Goal: Find specific page/section: Find specific page/section

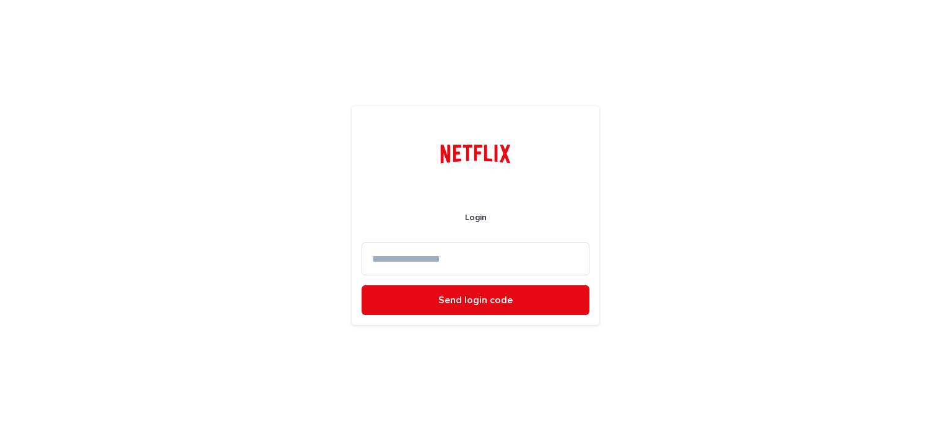
click at [436, 256] on input at bounding box center [476, 258] width 228 height 33
type input "**********"
click at [362, 285] on button "Send login code" at bounding box center [476, 300] width 228 height 30
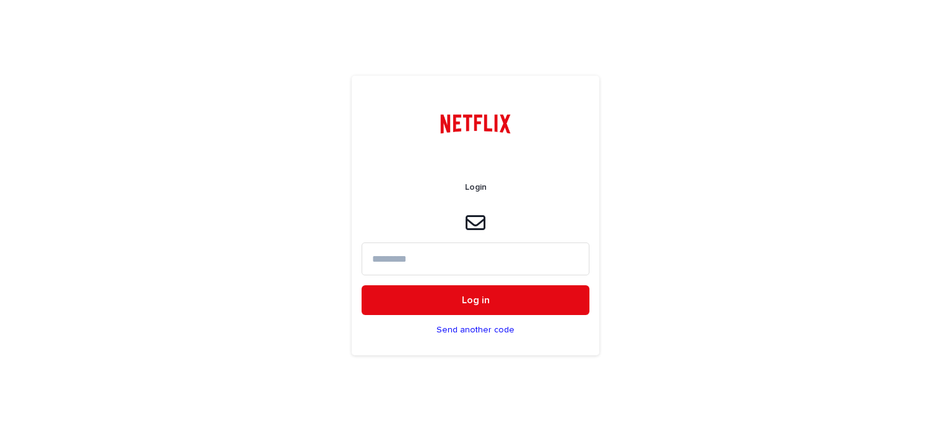
click at [417, 252] on input at bounding box center [476, 258] width 228 height 33
click at [408, 262] on input at bounding box center [476, 258] width 228 height 33
type input "******"
click at [362, 285] on button "Log in" at bounding box center [476, 300] width 228 height 30
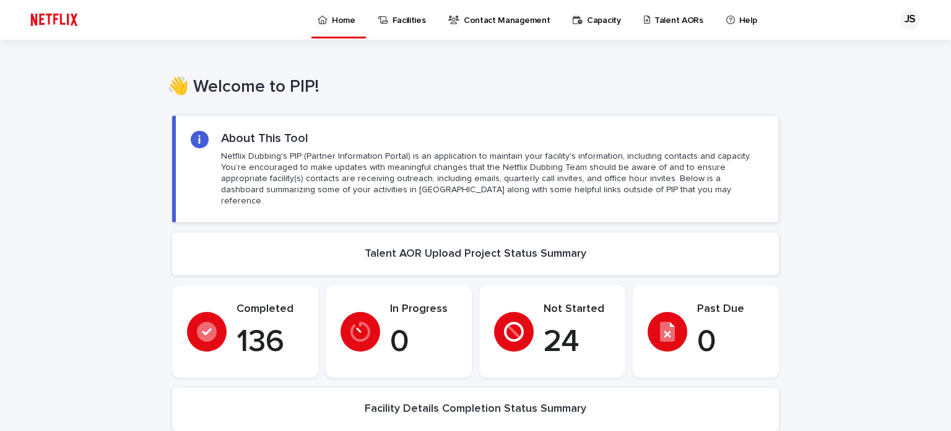
click at [655, 20] on p "Talent AORs" at bounding box center [679, 13] width 49 height 26
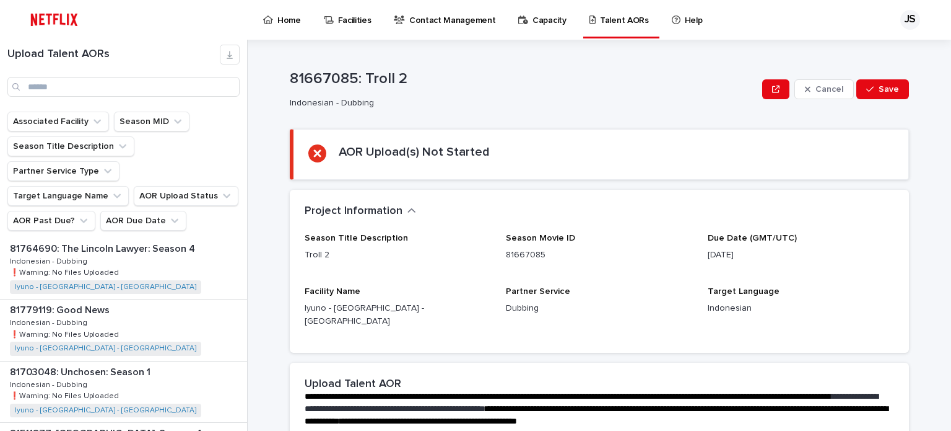
scroll to position [805, 0]
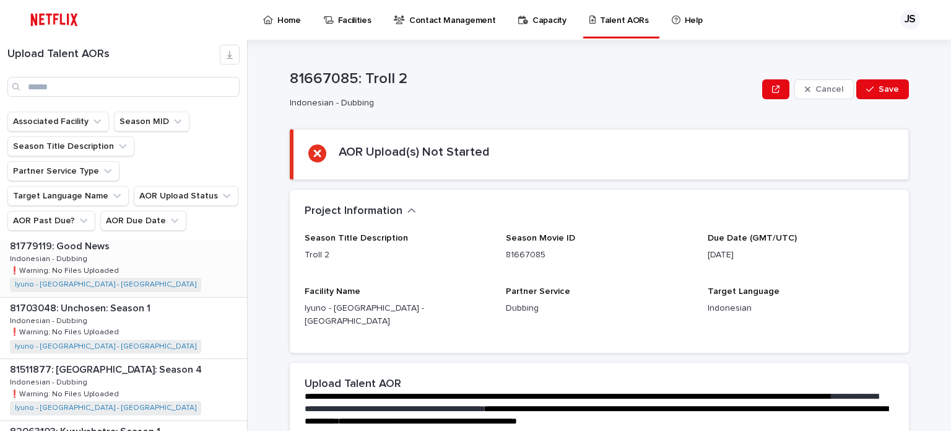
drag, startPoint x: 143, startPoint y: 233, endPoint x: 329, endPoint y: 287, distance: 193.7
click at [143, 235] on div "81779119: Good News 81779119: Good News Indonesian - Dubbing Indonesian - Dubbi…" at bounding box center [123, 265] width 247 height 61
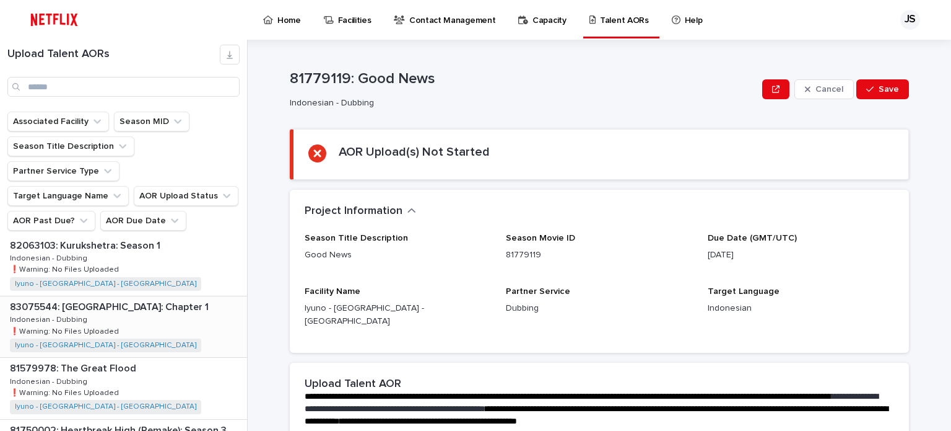
scroll to position [1177, 0]
click at [170, 297] on p "81594651: Romantics Anonymous: Season 1" at bounding box center [110, 304] width 201 height 14
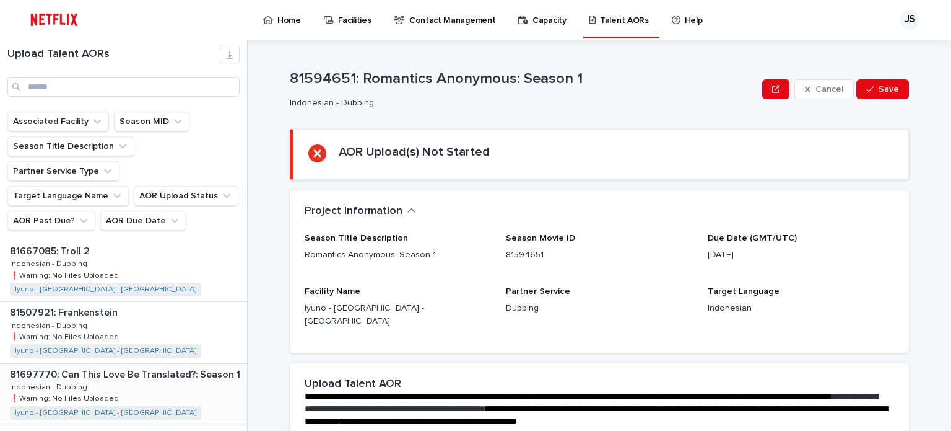
click at [153, 366] on p "81697770: Can This Love Be Translated?: Season 1" at bounding box center [126, 373] width 233 height 14
